Goal: Information Seeking & Learning: Learn about a topic

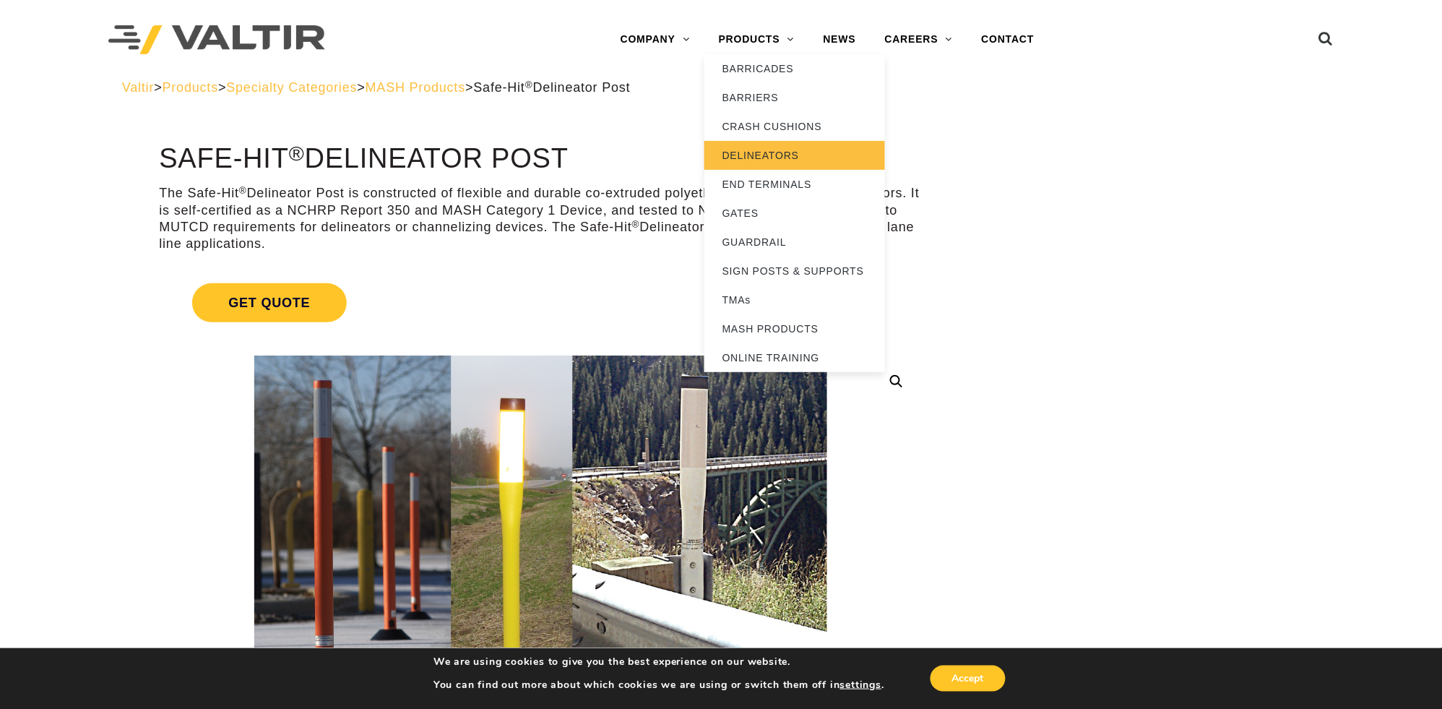
click at [748, 150] on link "DELINEATORS" at bounding box center [794, 155] width 181 height 29
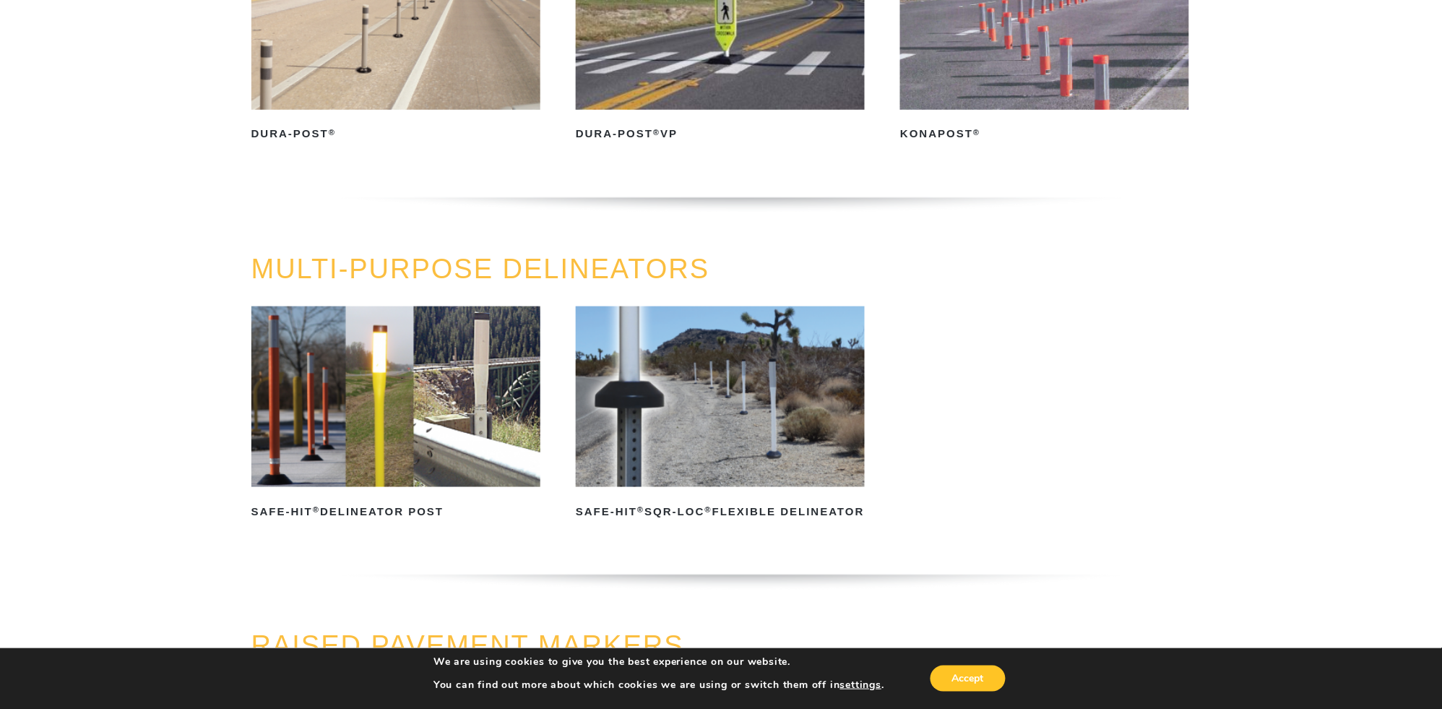
scroll to position [304, 0]
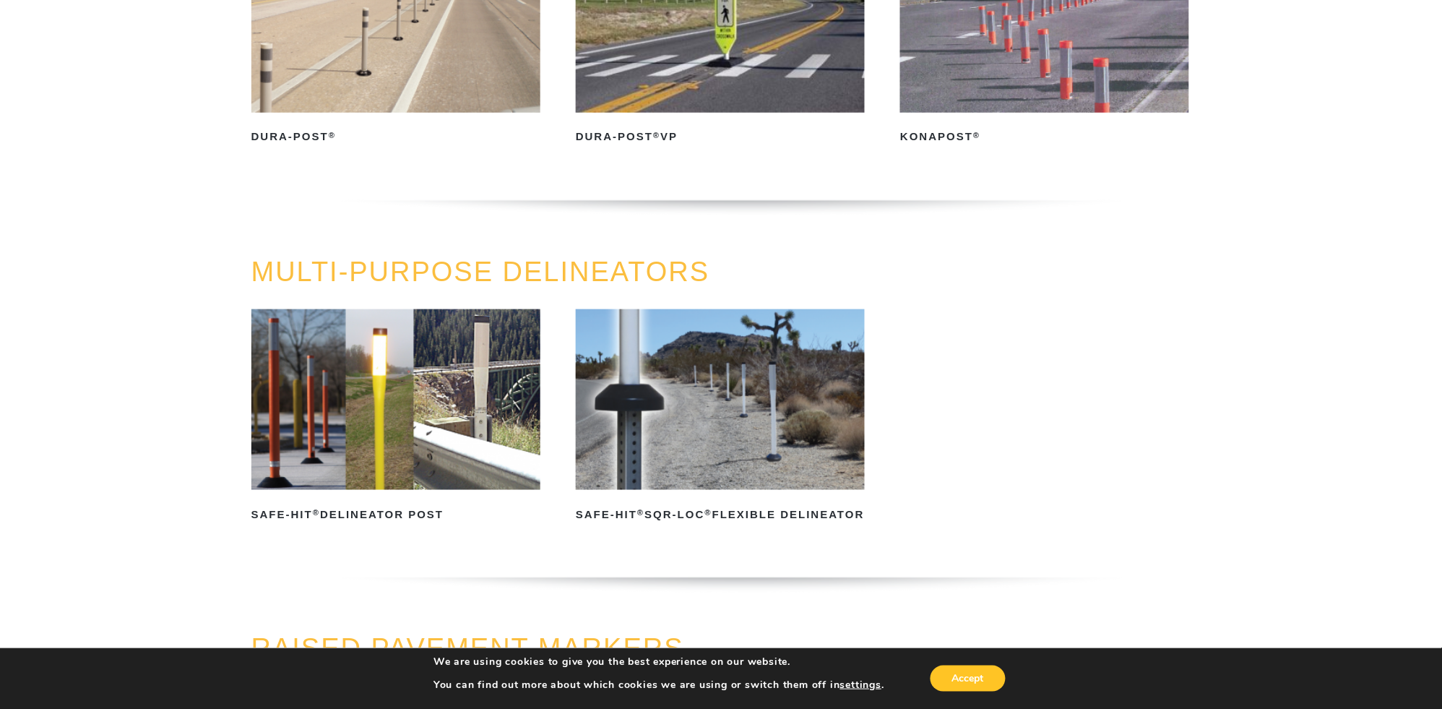
click at [454, 372] on img at bounding box center [395, 399] width 289 height 181
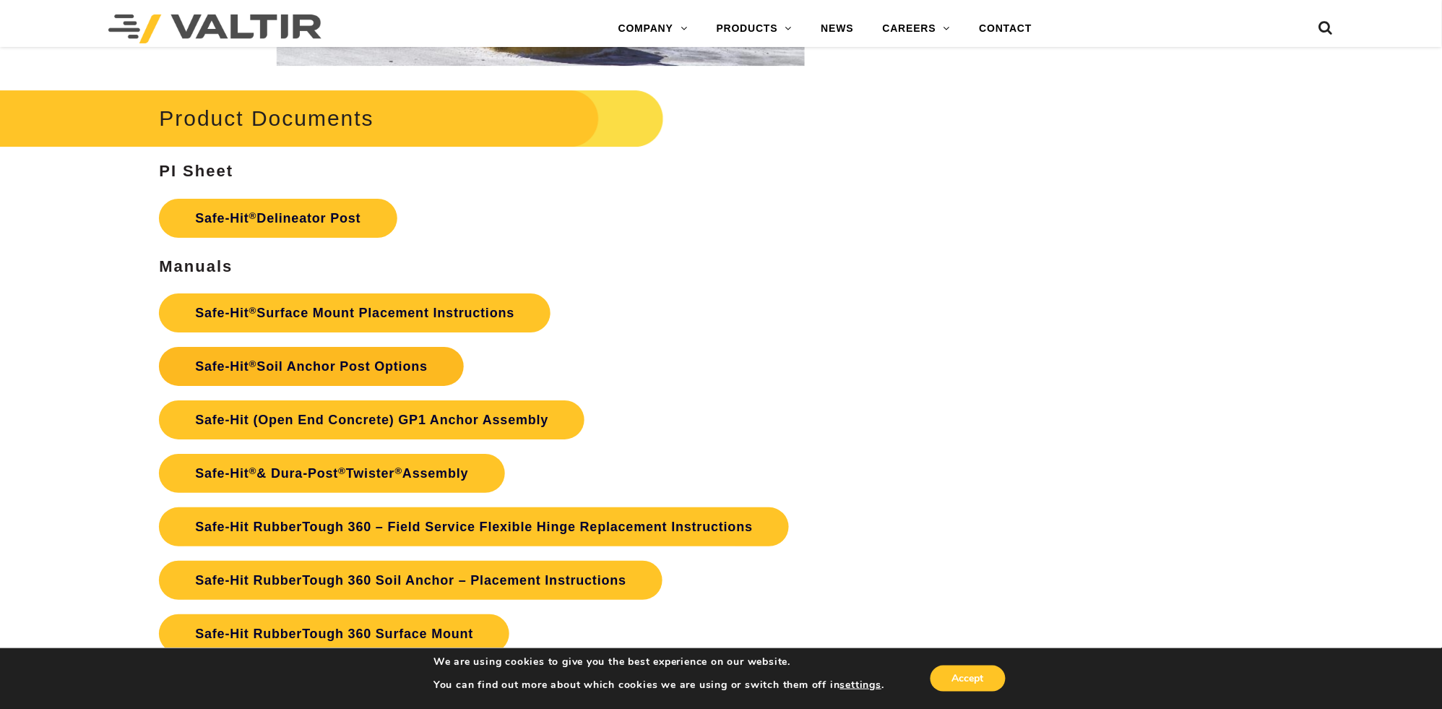
scroll to position [3193, 0]
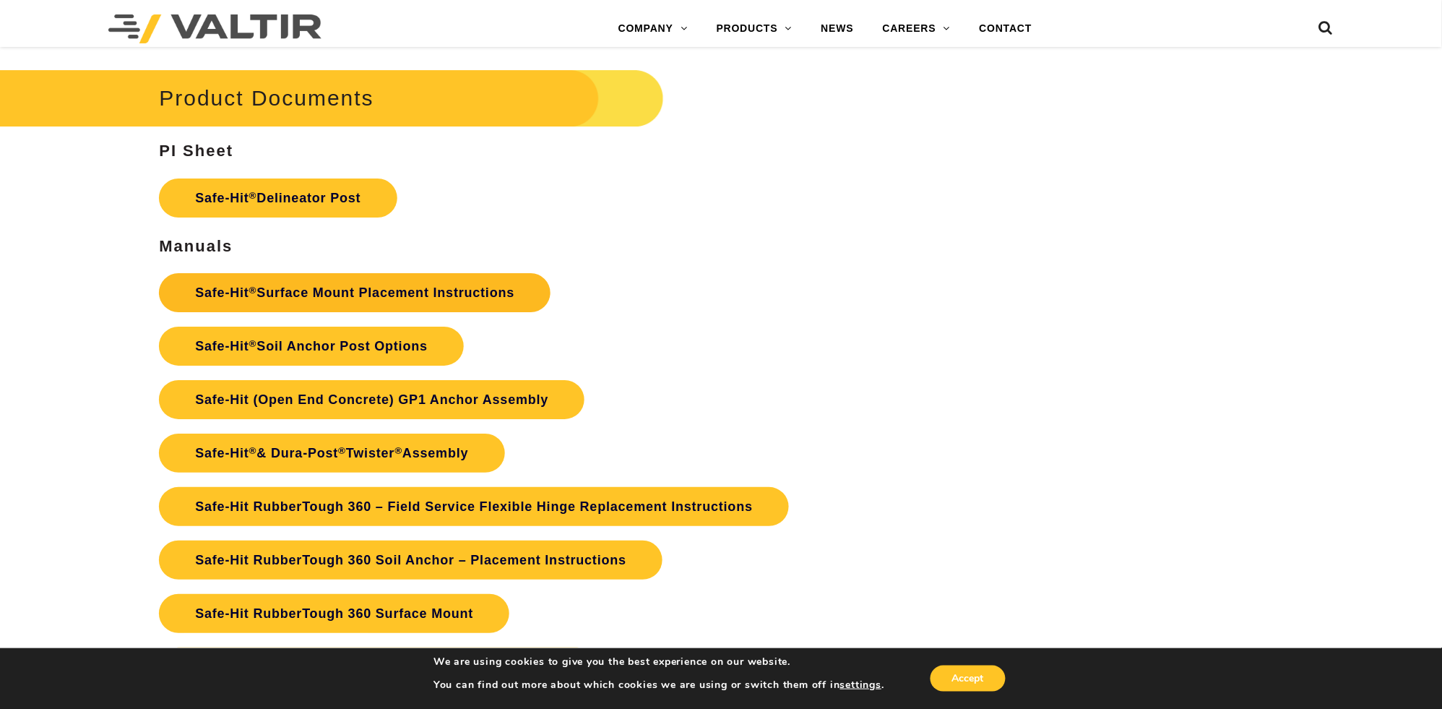
click at [316, 295] on link "Safe-Hit ® Surface Mount Placement Instructions" at bounding box center [354, 292] width 391 height 39
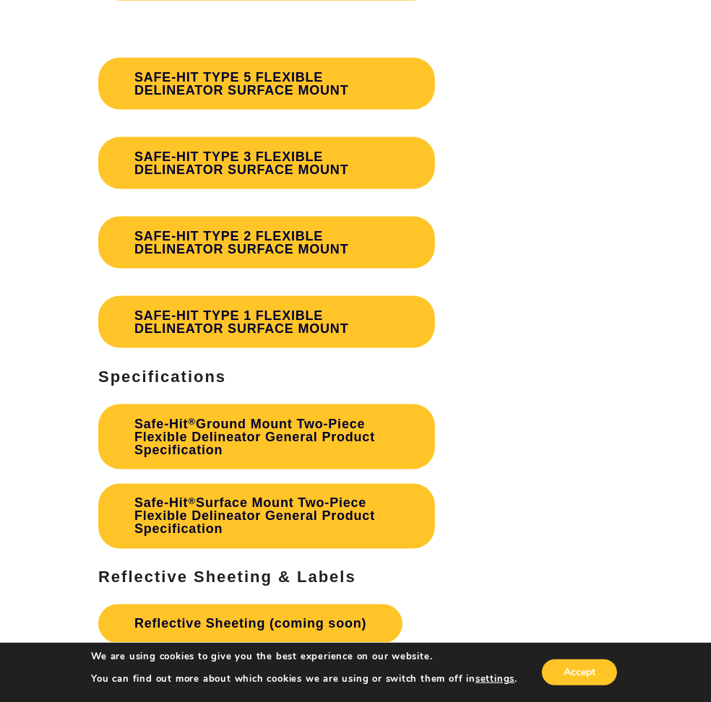
scroll to position [4638, 0]
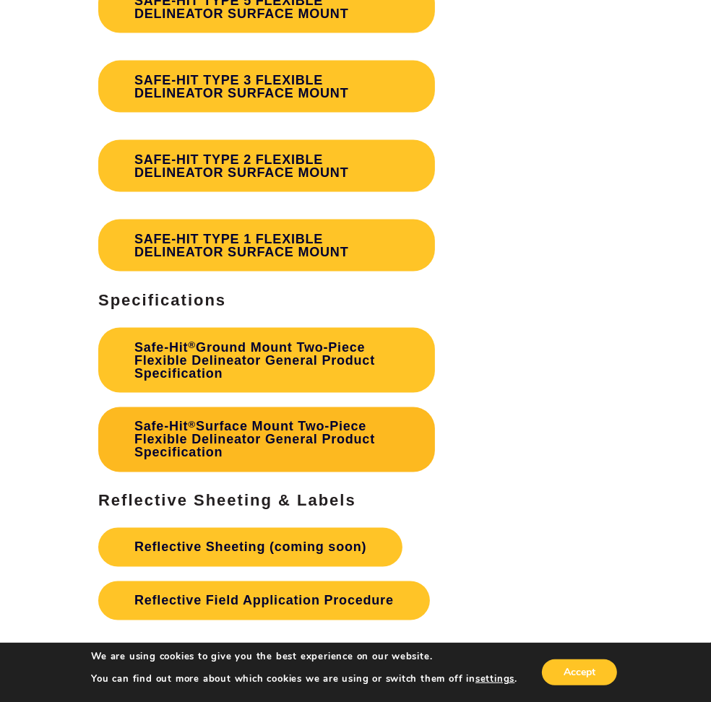
click at [225, 439] on link "Safe-Hit ® Surface Mount Two-Piece Flexible Delineator General Product Specific…" at bounding box center [266, 439] width 337 height 65
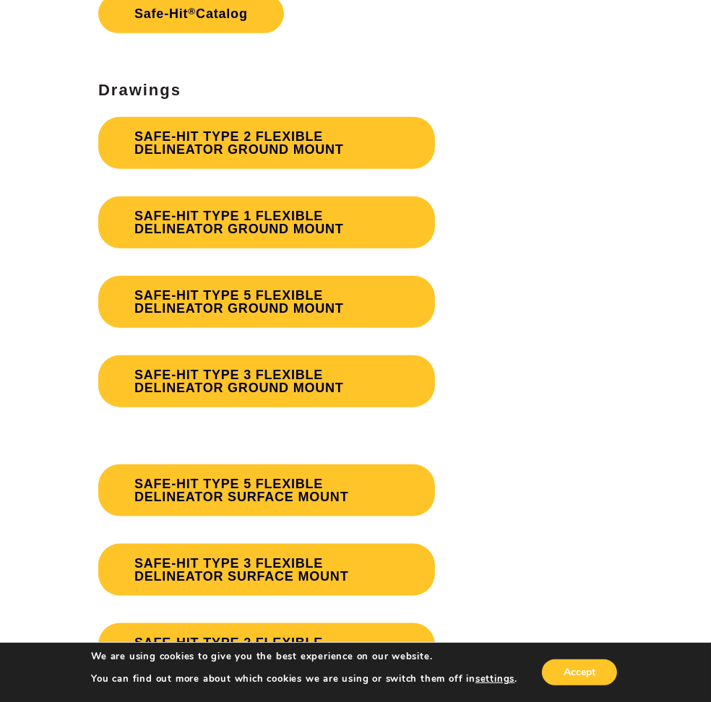
scroll to position [4181, 0]
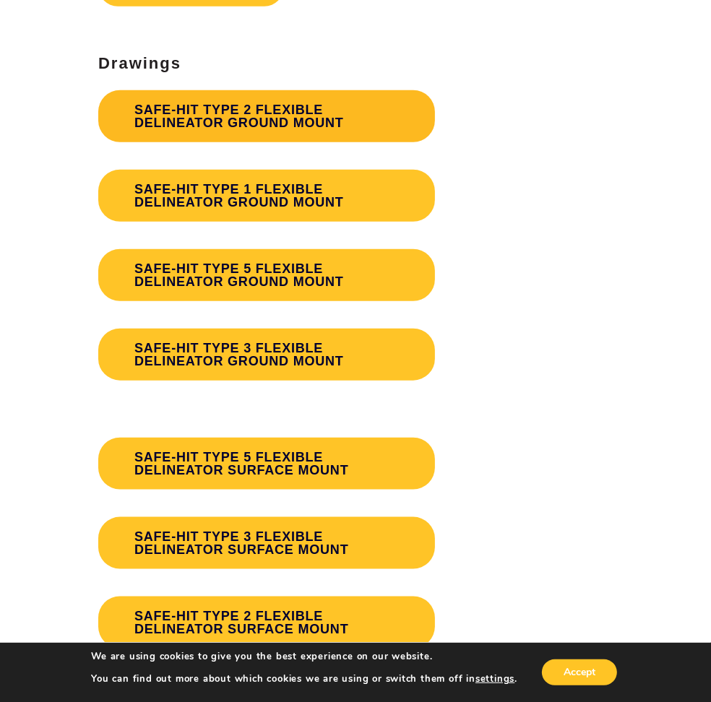
click at [231, 124] on link "SAFE-HIT TYPE 2 FLEXIBLE DELINEATOR GROUND MOUNT" at bounding box center [266, 116] width 337 height 52
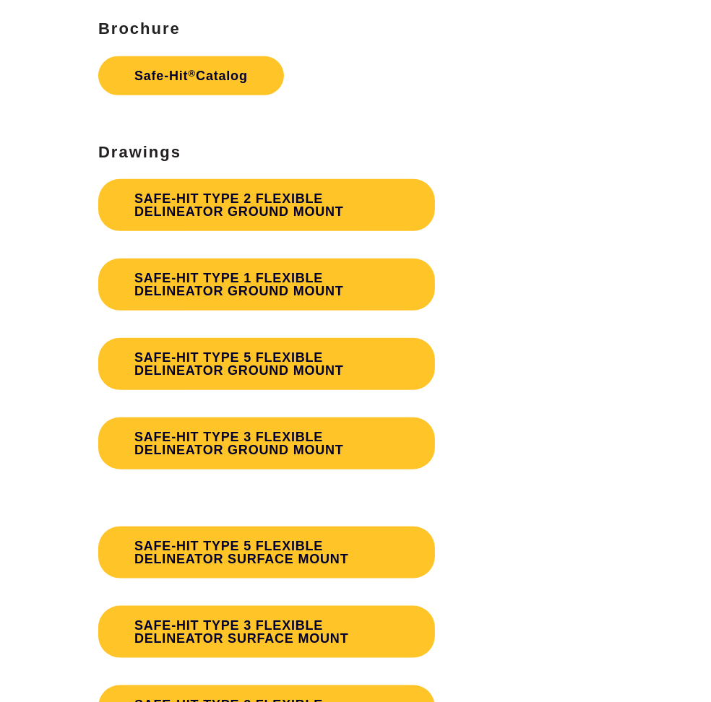
scroll to position [4181, 0]
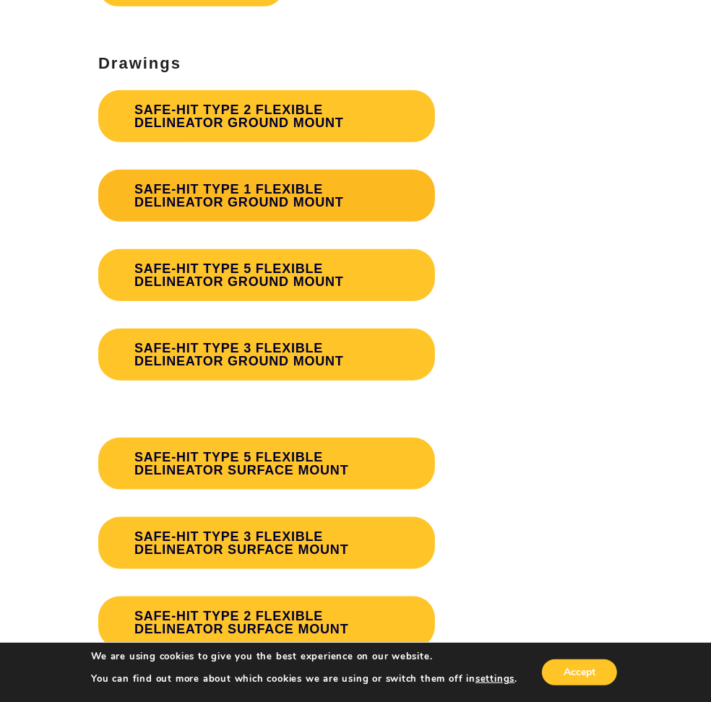
click at [254, 196] on link "SAFE-HIT TYPE 1 FLEXIBLE DELINEATOR GROUND MOUNT" at bounding box center [266, 196] width 337 height 52
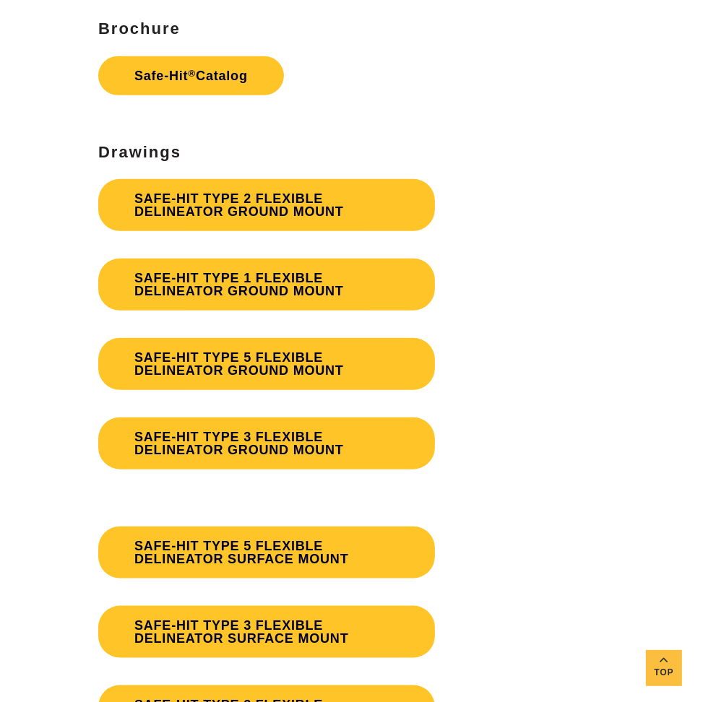
scroll to position [4181, 0]
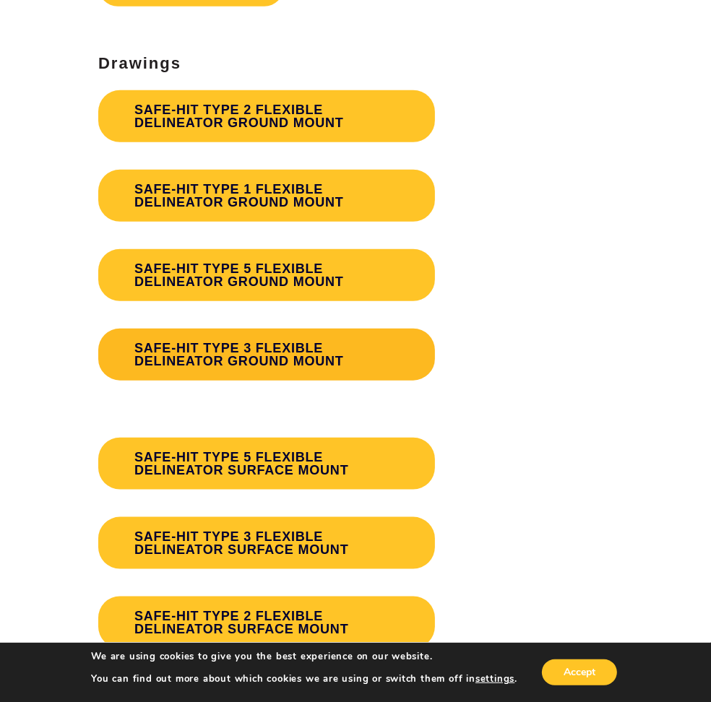
click at [205, 347] on link "SAFE-HIT TYPE 3 FLEXIBLE DELINEATOR GROUND MOUNT" at bounding box center [266, 355] width 337 height 52
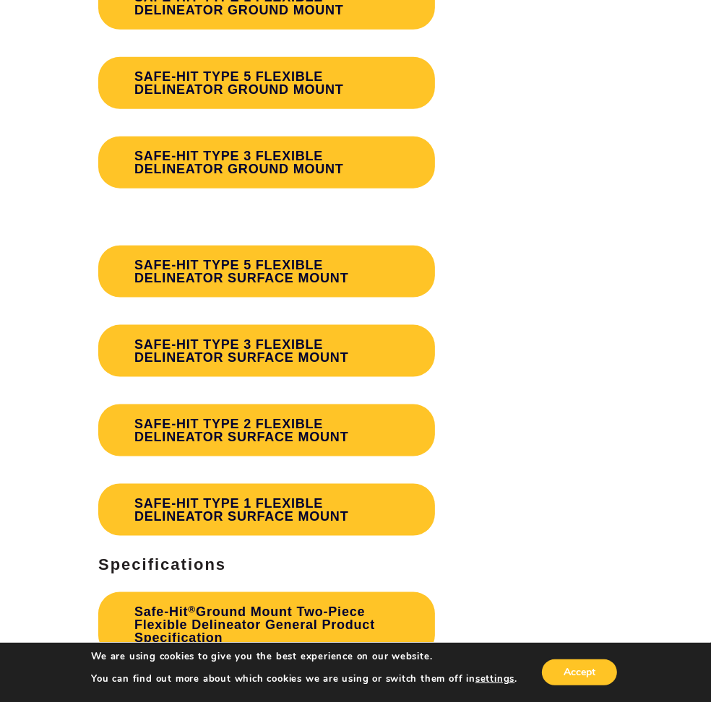
scroll to position [4409, 0]
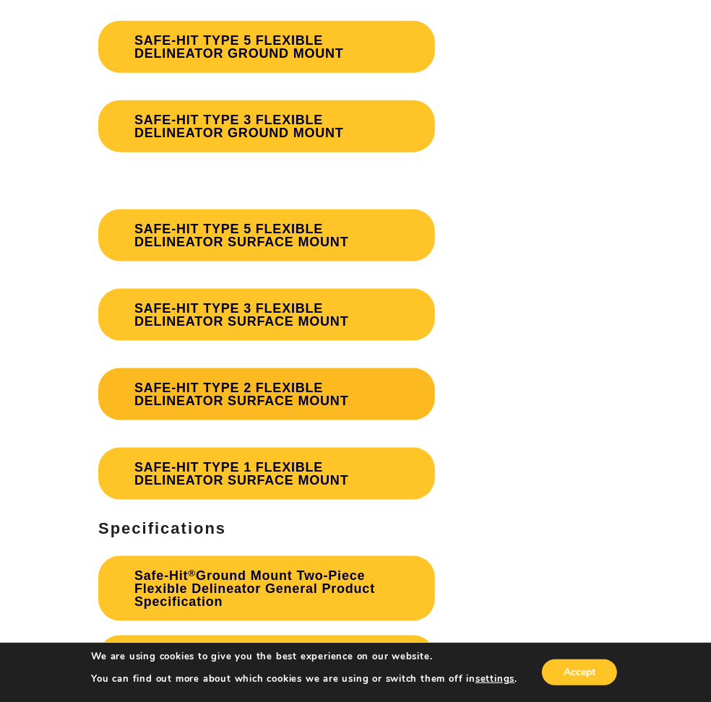
click at [282, 385] on link "SAFE-HIT TYPE 2 FLEXIBLE DELINEATOR SURFACE MOUNT" at bounding box center [266, 394] width 337 height 52
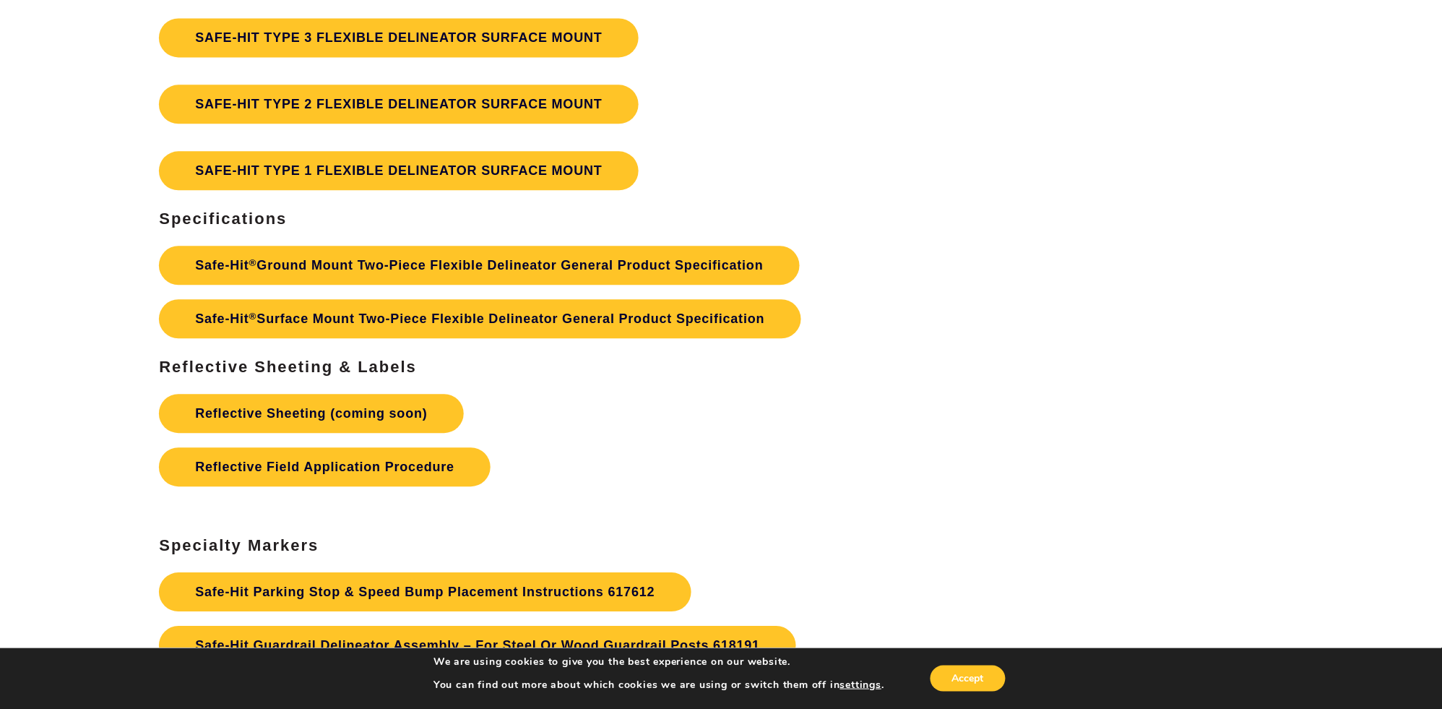
scroll to position [4354, 0]
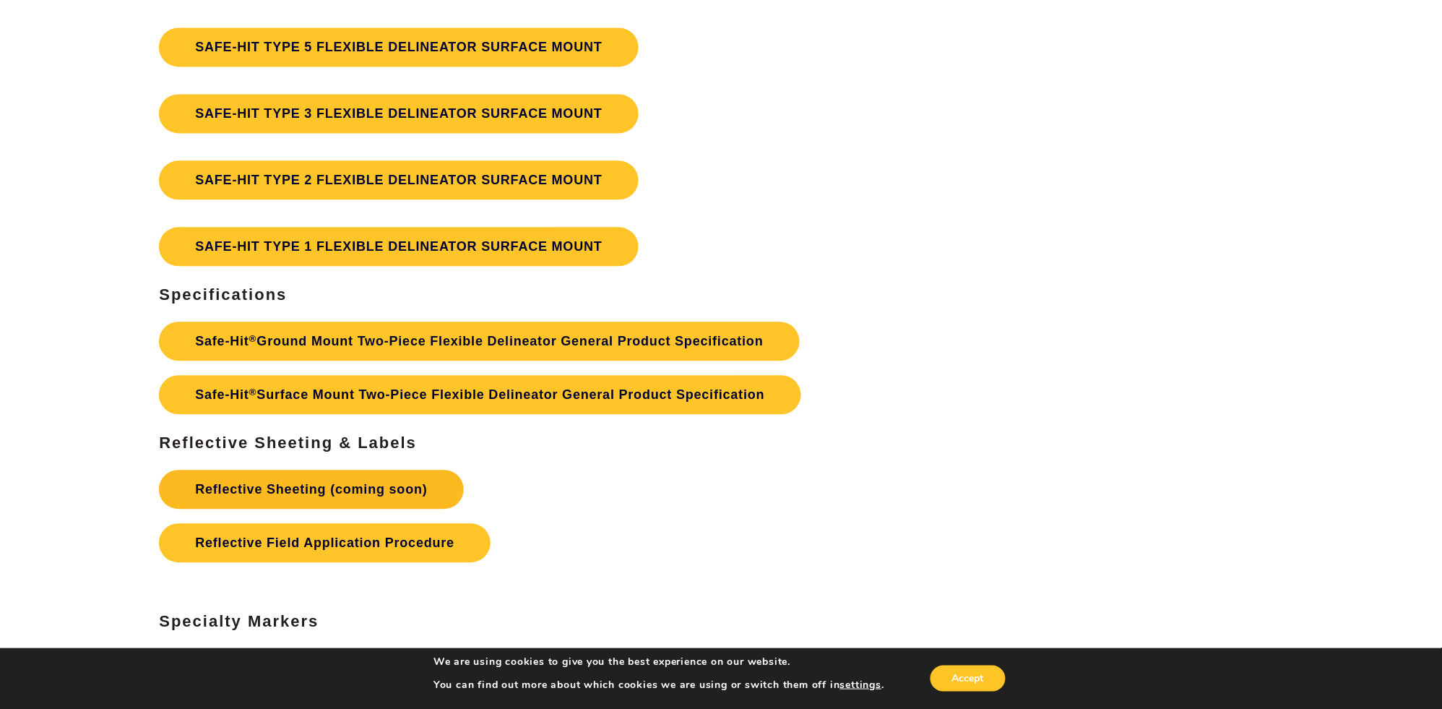
click at [352, 486] on link "Reflective Sheeting (coming soon)" at bounding box center [311, 488] width 304 height 39
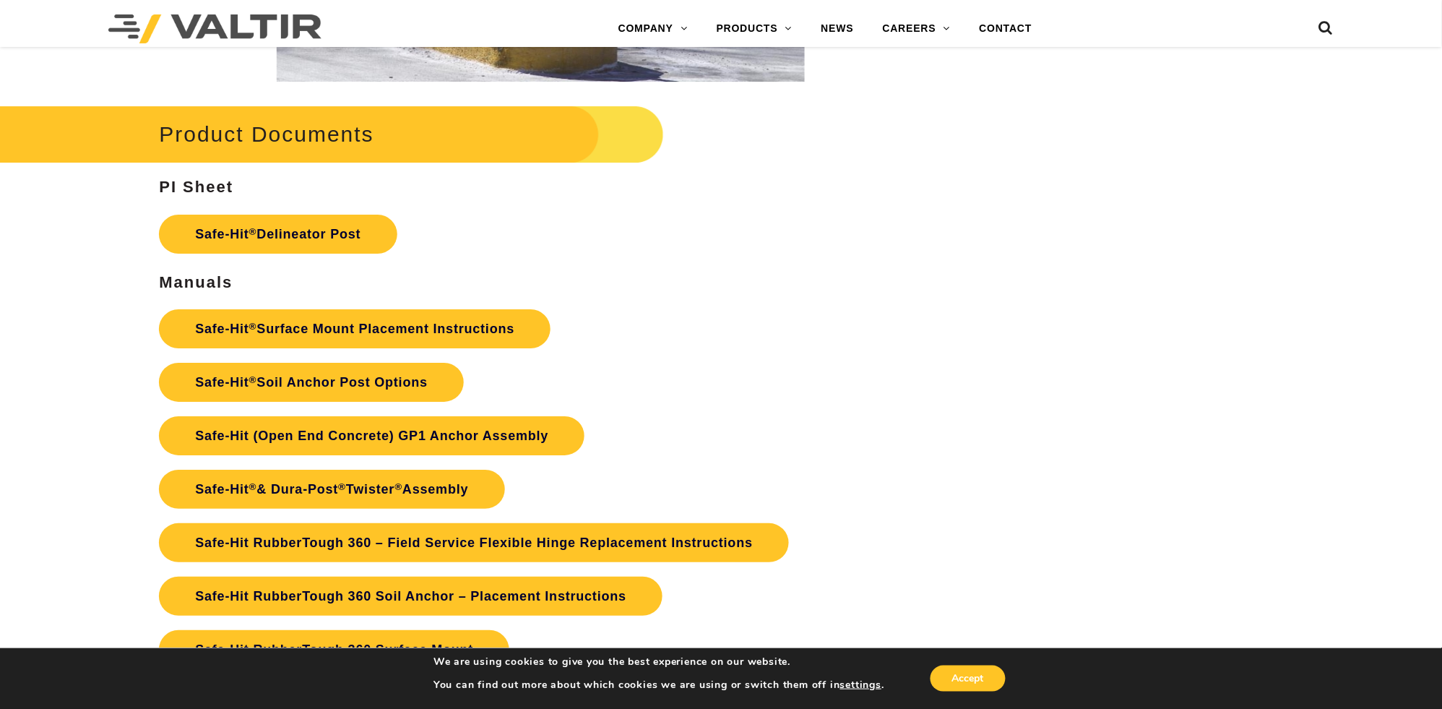
scroll to position [3193, 0]
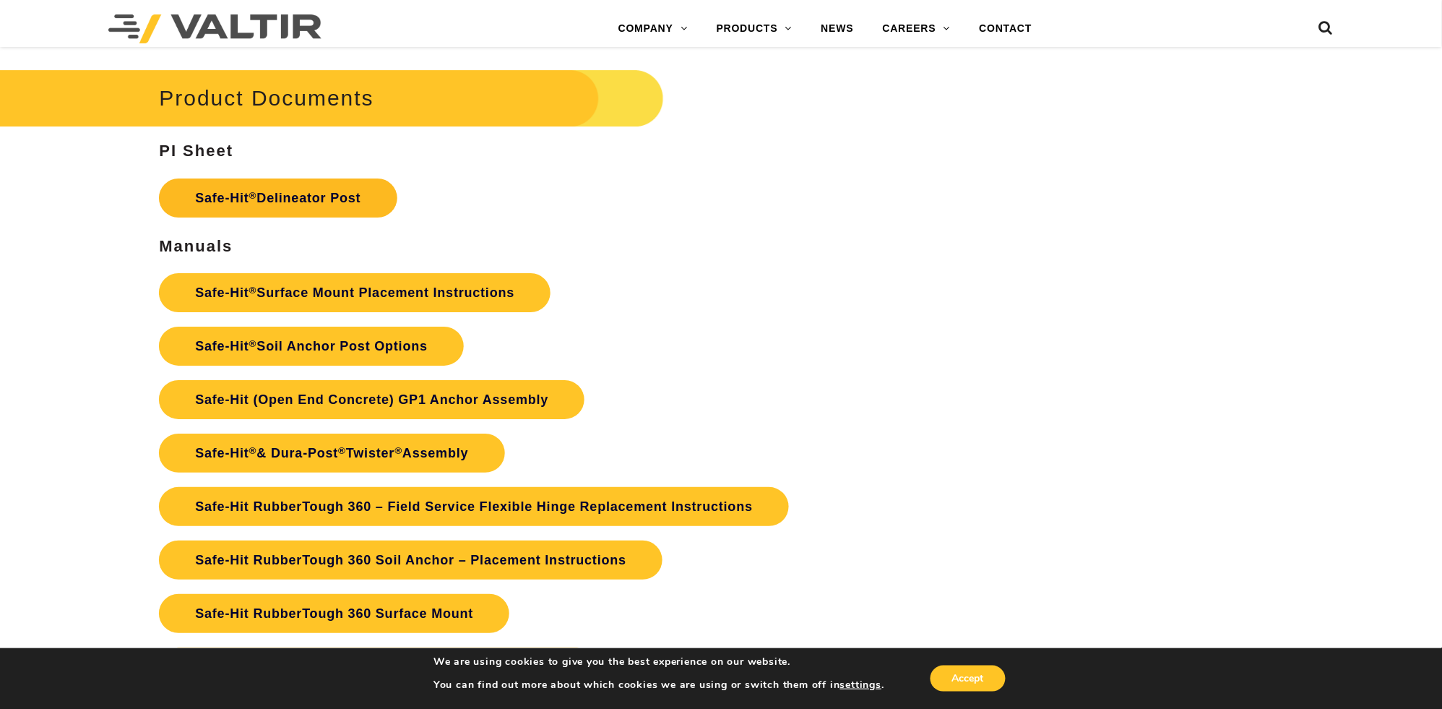
click at [295, 199] on link "Safe-Hit ® Delineator Post" at bounding box center [278, 197] width 238 height 39
drag, startPoint x: 810, startPoint y: 228, endPoint x: 801, endPoint y: 227, distance: 8.7
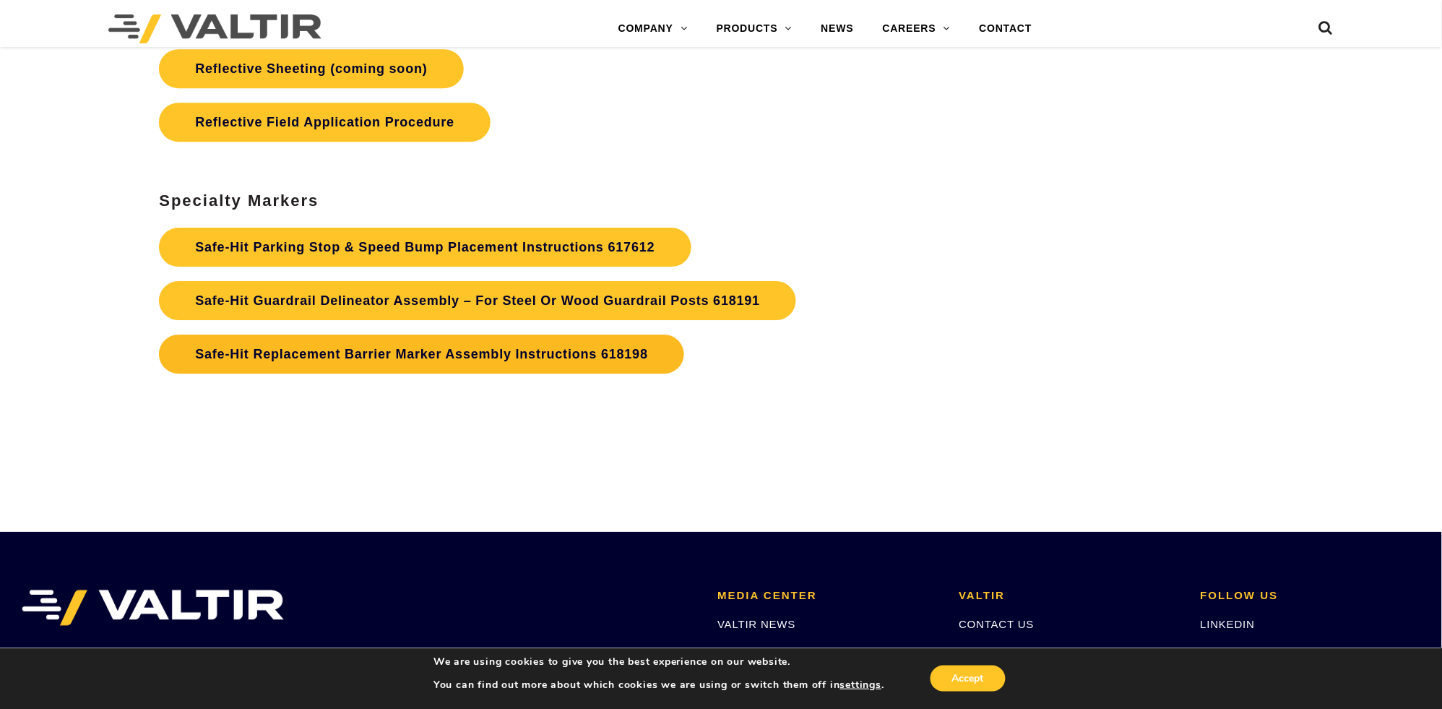
scroll to position [4789, 0]
